Goal: Task Accomplishment & Management: Use online tool/utility

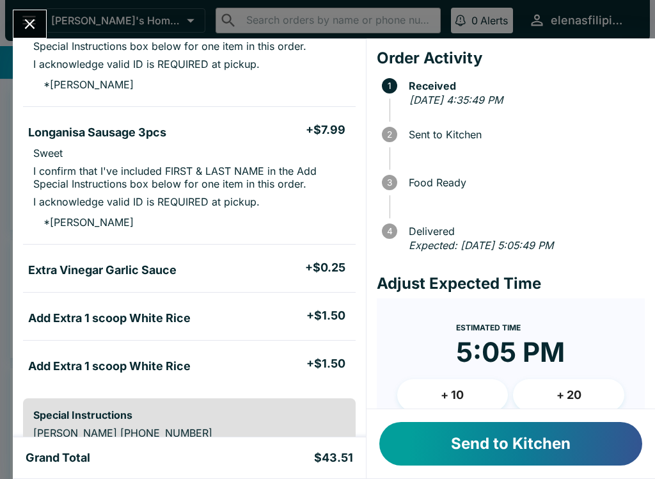
scroll to position [301, 0]
click at [451, 442] on button "Send to Kitchen" at bounding box center [511, 444] width 263 height 44
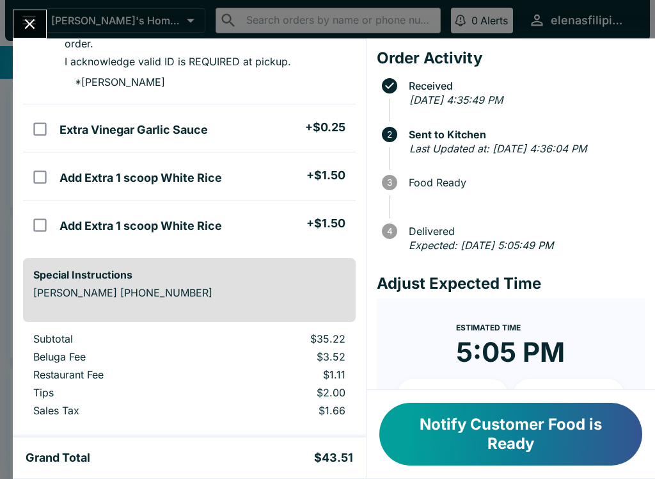
scroll to position [482, 0]
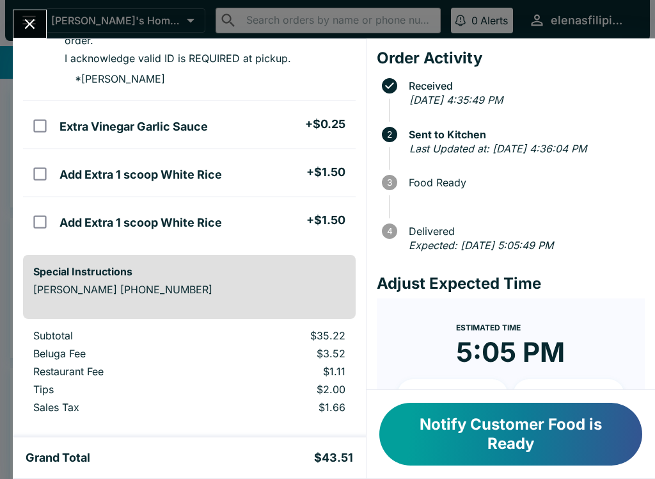
click at [26, 11] on button "Close" at bounding box center [29, 24] width 33 height 28
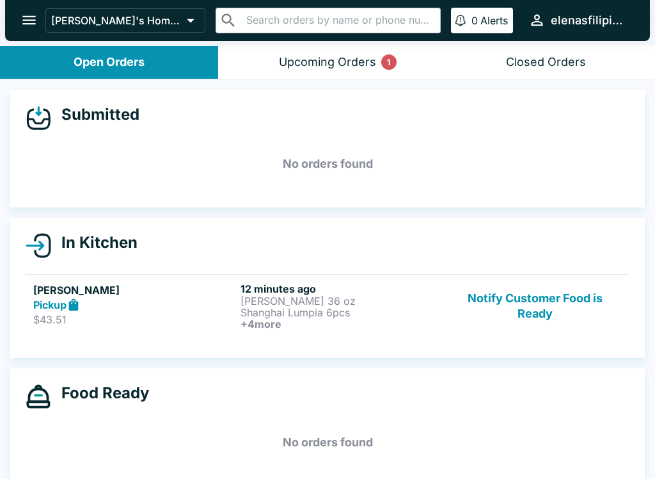
click at [54, 242] on h4 "In Kitchen" at bounding box center [94, 242] width 86 height 19
click at [65, 227] on div "In Kitchen [PERSON_NAME] $43.51 12 minutes ago [PERSON_NAME] 36 oz [GEOGRAPHIC_…" at bounding box center [327, 288] width 635 height 140
click at [51, 240] on h4 "In Kitchen" at bounding box center [94, 242] width 86 height 19
click at [55, 99] on div "Submitted No orders found" at bounding box center [327, 149] width 635 height 118
click at [58, 248] on h4 "In Kitchen" at bounding box center [94, 242] width 86 height 19
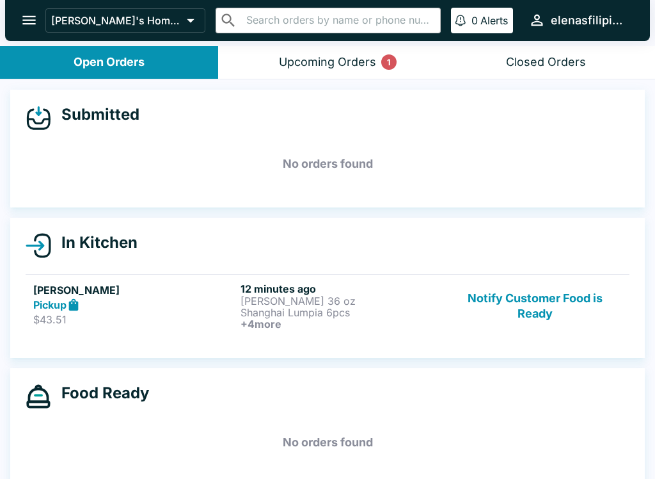
click at [59, 274] on link "[PERSON_NAME] $43.51 12 minutes ago [PERSON_NAME] 36 oz [GEOGRAPHIC_DATA] Lumpi…" at bounding box center [328, 305] width 604 height 63
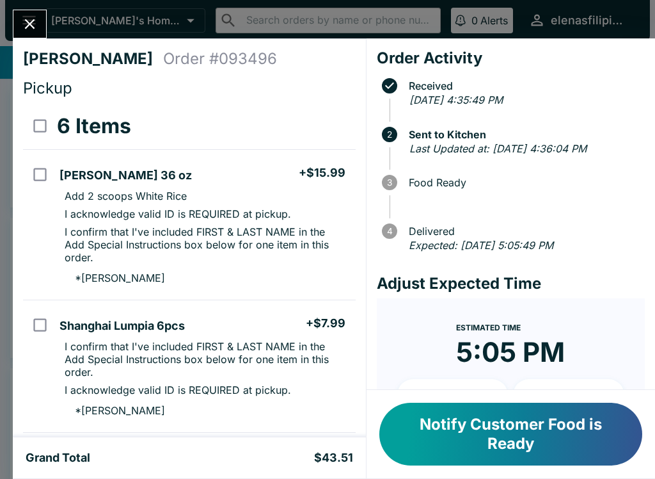
click at [45, 224] on td "orders table" at bounding box center [38, 225] width 31 height 150
checkbox input "true"
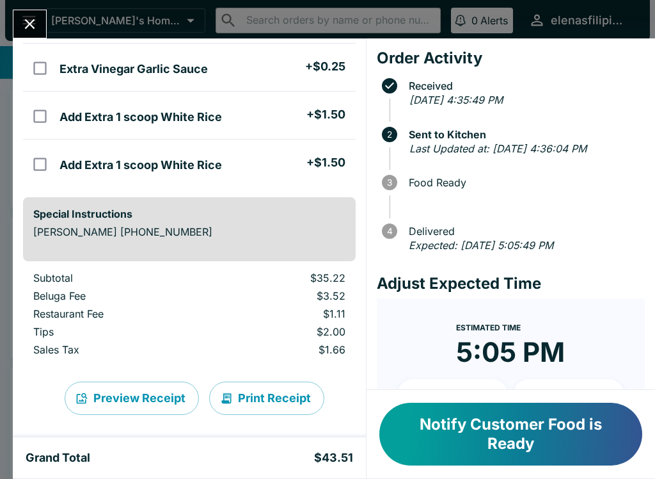
scroll to position [541, 0]
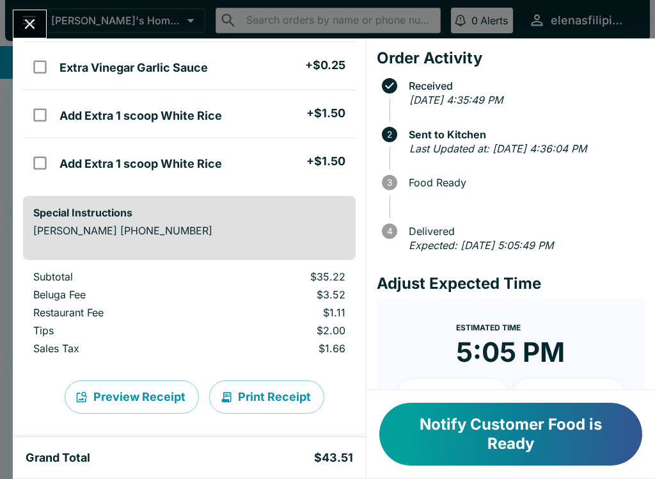
click at [417, 439] on button "Notify Customer Food is Ready" at bounding box center [511, 434] width 263 height 63
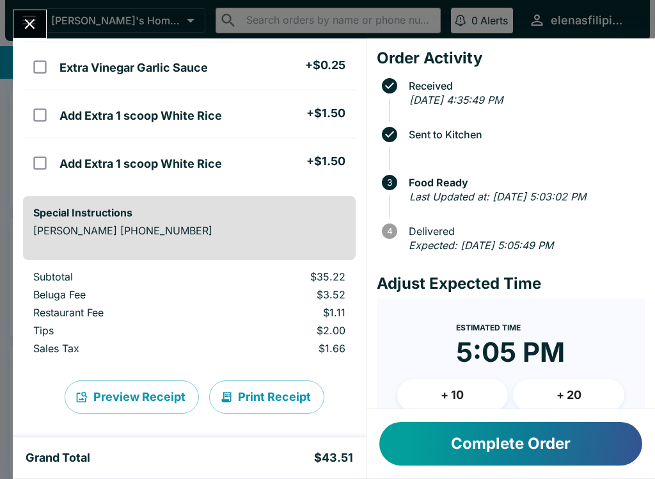
click at [25, 15] on icon "Close" at bounding box center [29, 23] width 17 height 17
